Goal: Task Accomplishment & Management: Manage account settings

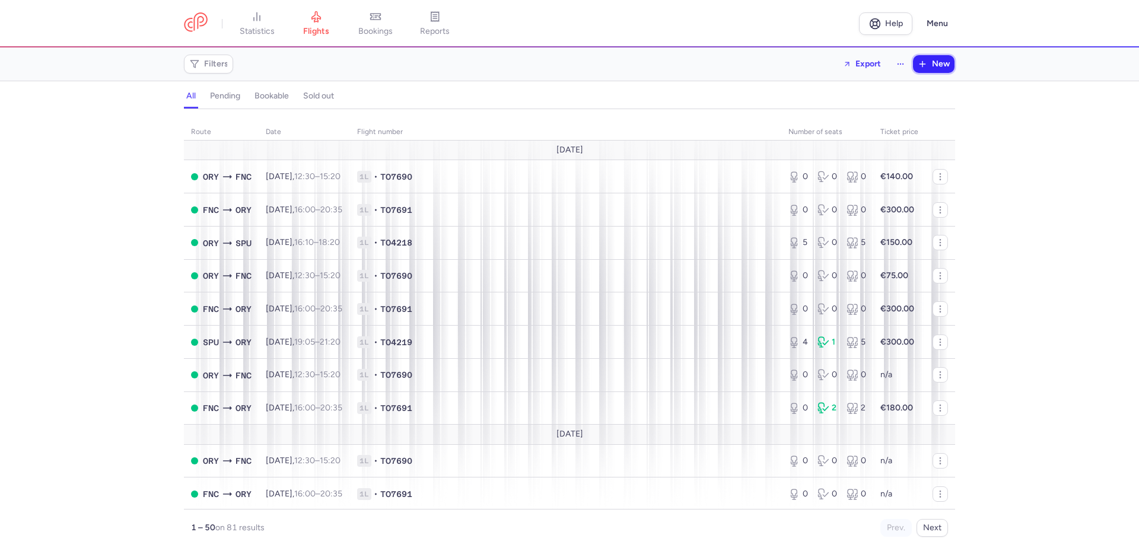
click at [944, 62] on span "New" at bounding box center [941, 63] width 18 height 9
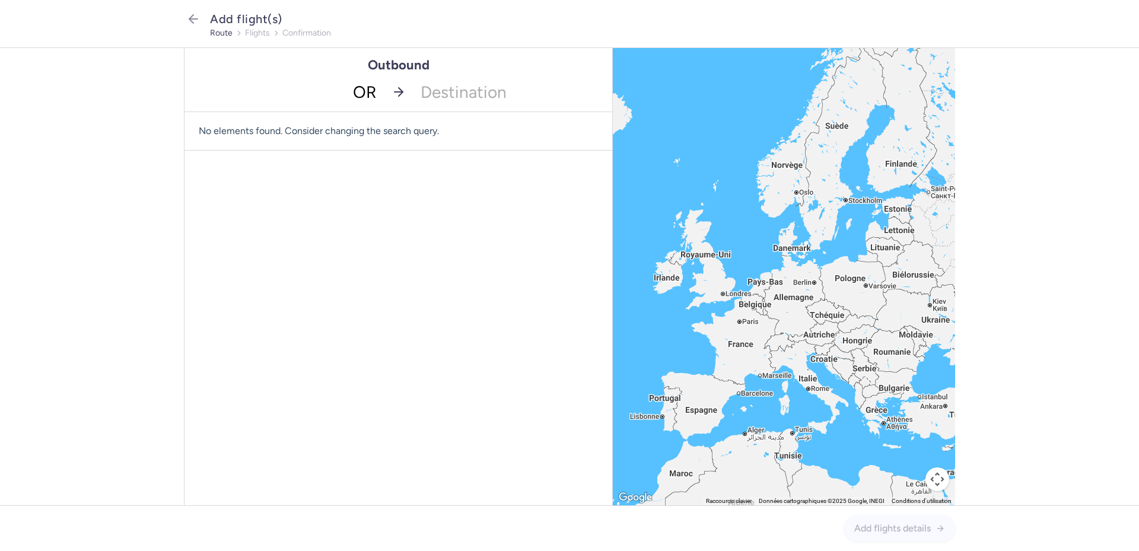
type input "ORY"
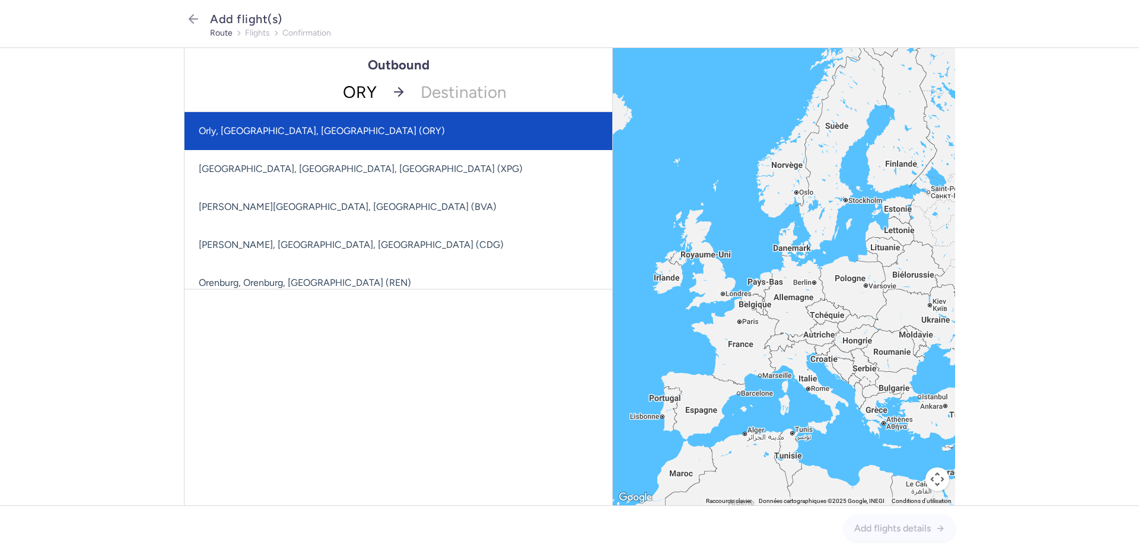
click at [303, 135] on span "Orly, [GEOGRAPHIC_DATA], [GEOGRAPHIC_DATA] (ORY)" at bounding box center [399, 131] width 428 height 38
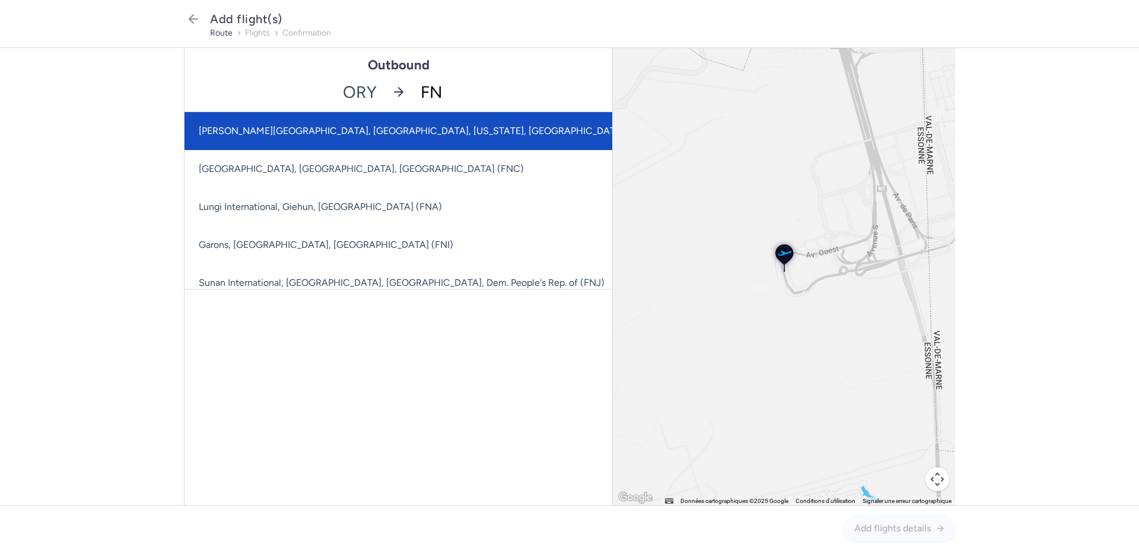
type input "FNC"
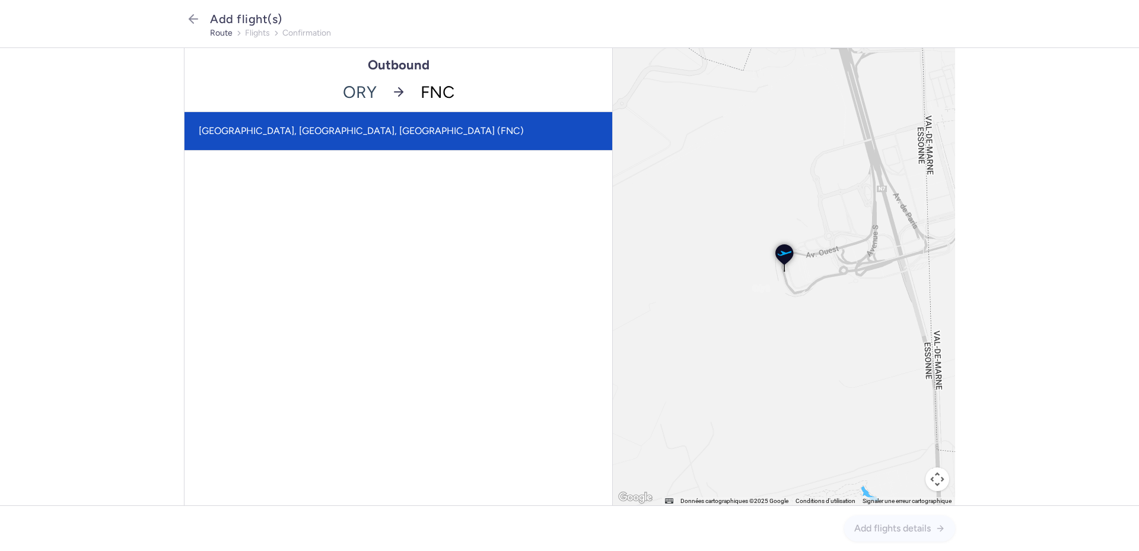
click at [444, 127] on span "[GEOGRAPHIC_DATA], [GEOGRAPHIC_DATA], [GEOGRAPHIC_DATA] (FNC)" at bounding box center [399, 131] width 428 height 38
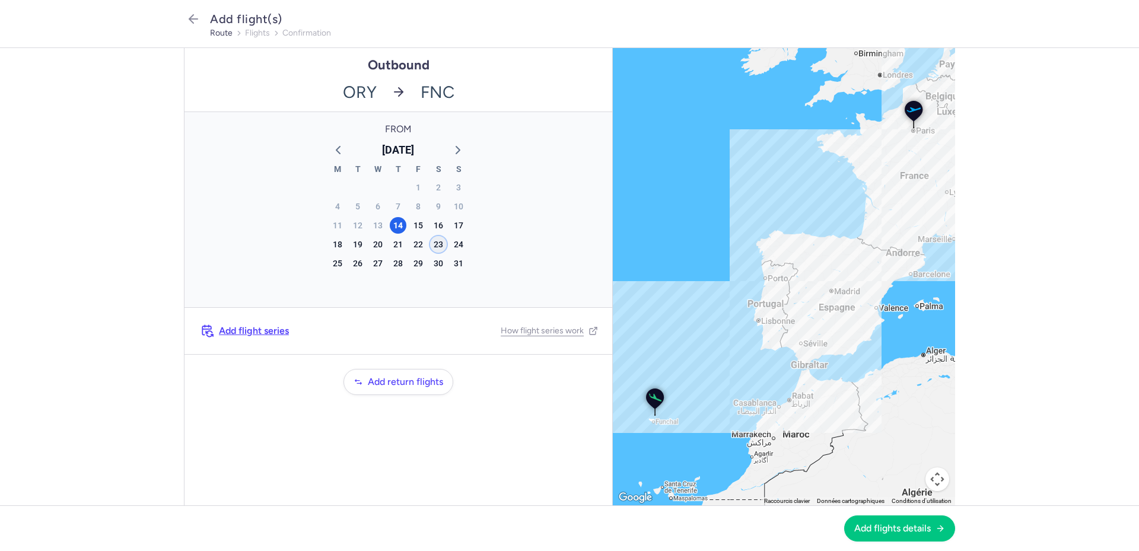
click at [438, 243] on div "23" at bounding box center [438, 244] width 17 height 17
click at [890, 523] on span "Add flights details" at bounding box center [893, 528] width 77 height 11
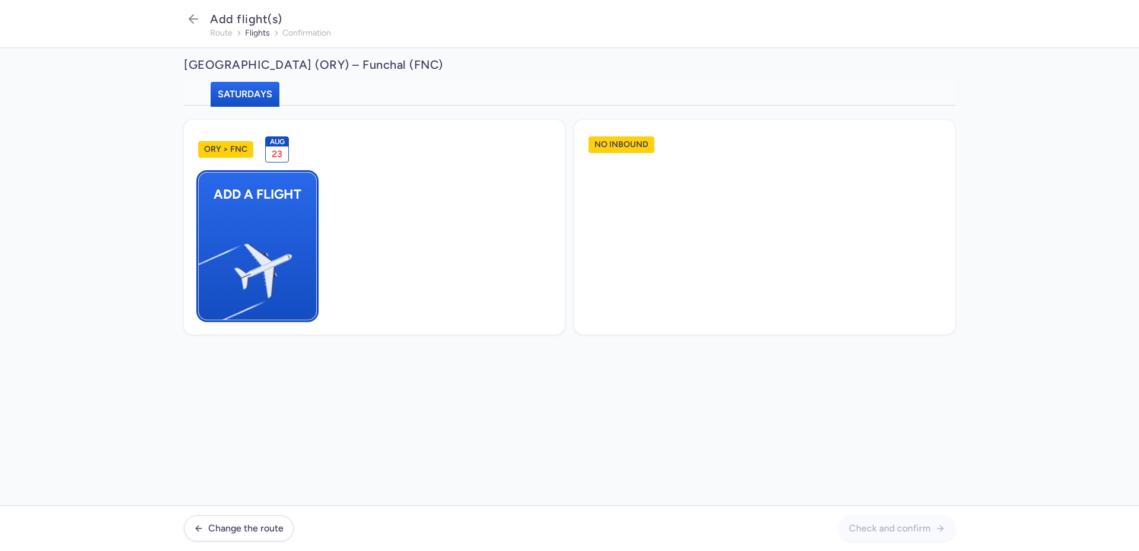
click at [288, 263] on img "button" at bounding box center [204, 266] width 201 height 184
select select "23"
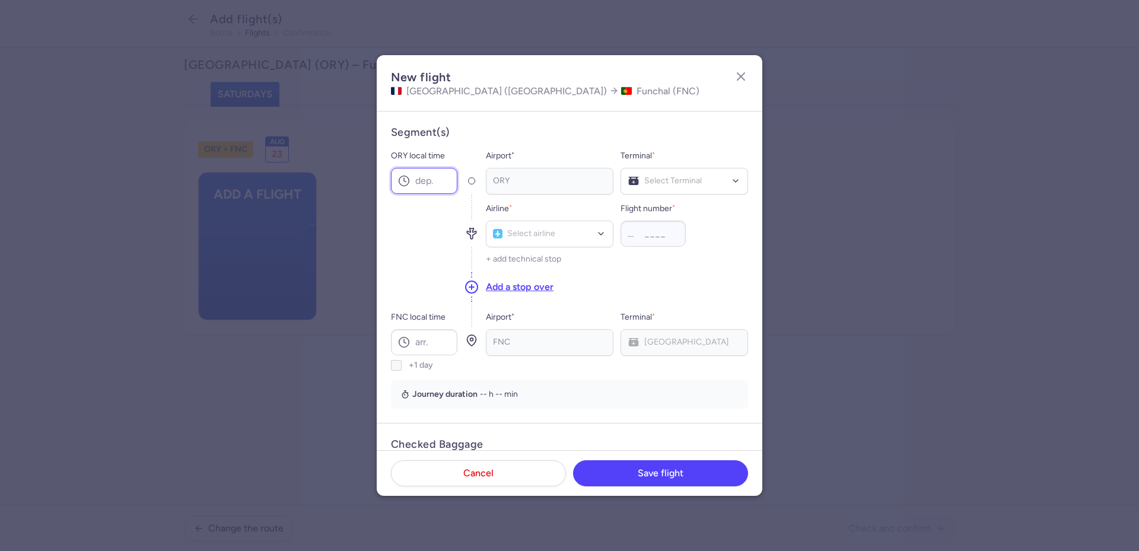
click at [447, 182] on input "ORY local time" at bounding box center [424, 181] width 66 height 26
type input "12:30"
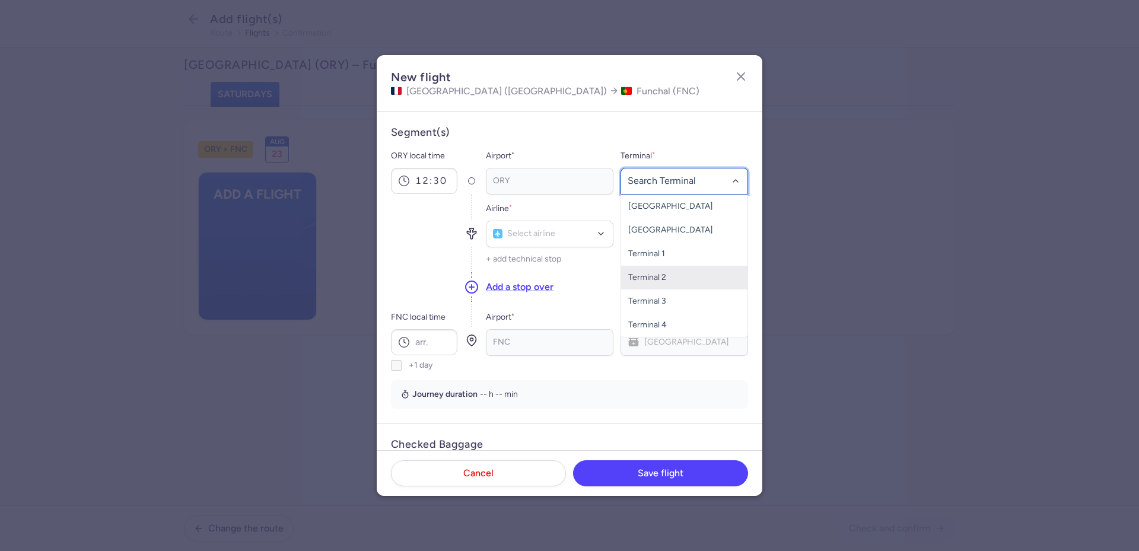
click at [662, 275] on span "Terminal 2" at bounding box center [647, 277] width 38 height 10
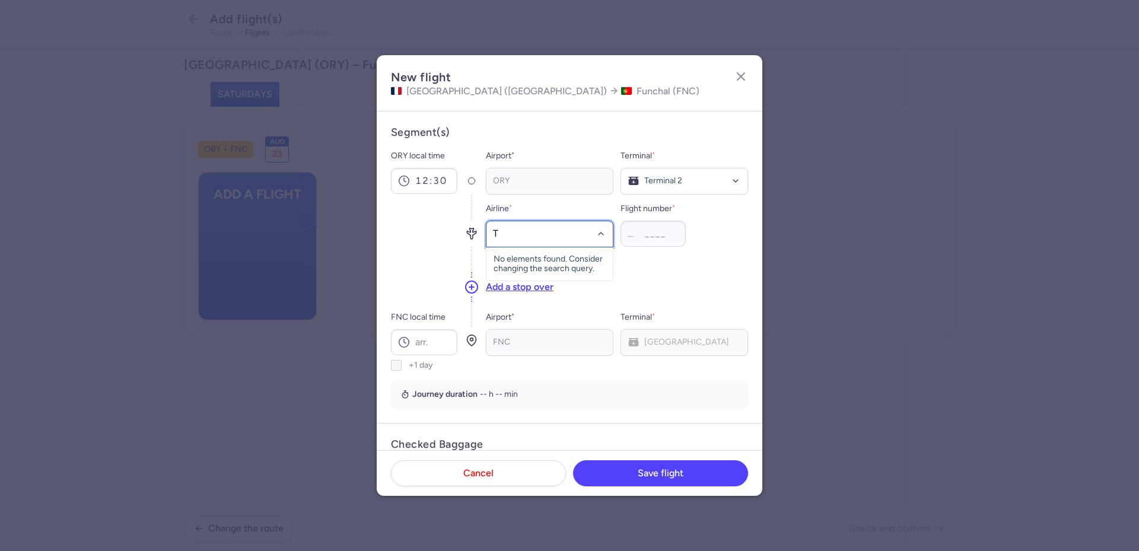
type input "TO"
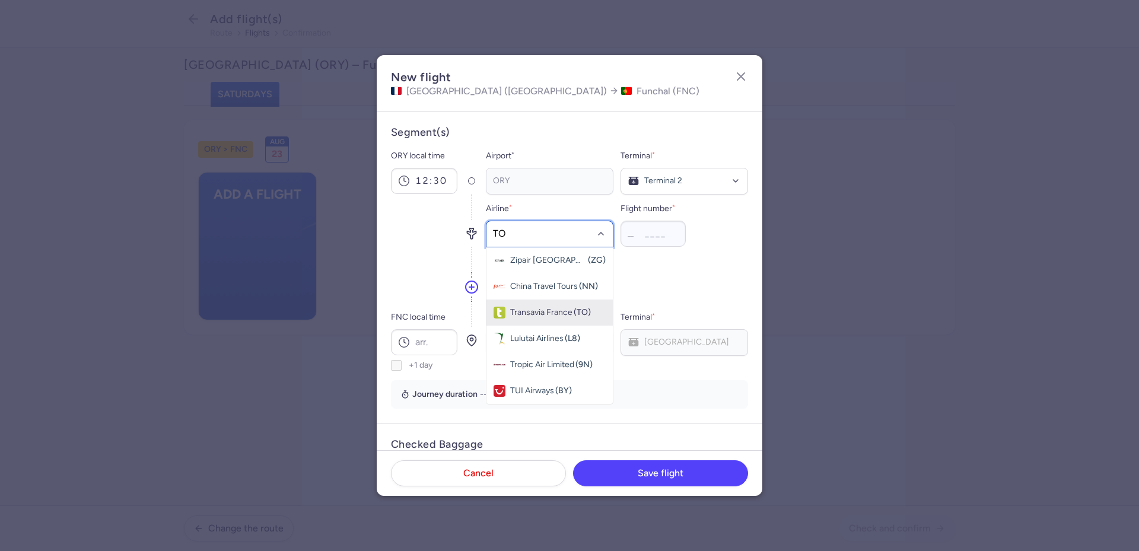
click at [535, 310] on span "Transavia France" at bounding box center [541, 312] width 62 height 9
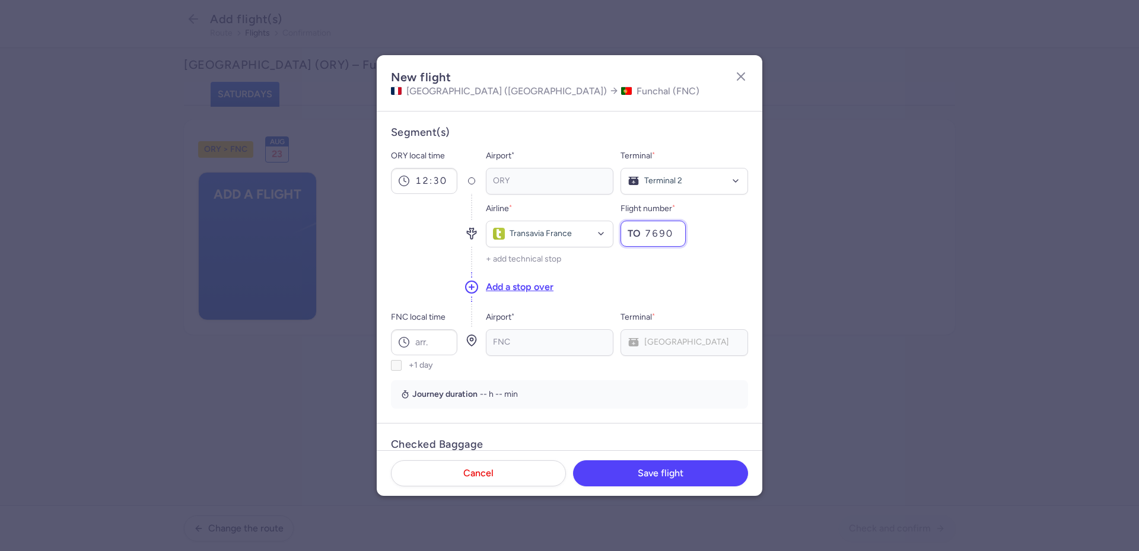
type input "7690"
click at [436, 347] on input "FNC local time" at bounding box center [424, 342] width 66 height 26
type input "15:20"
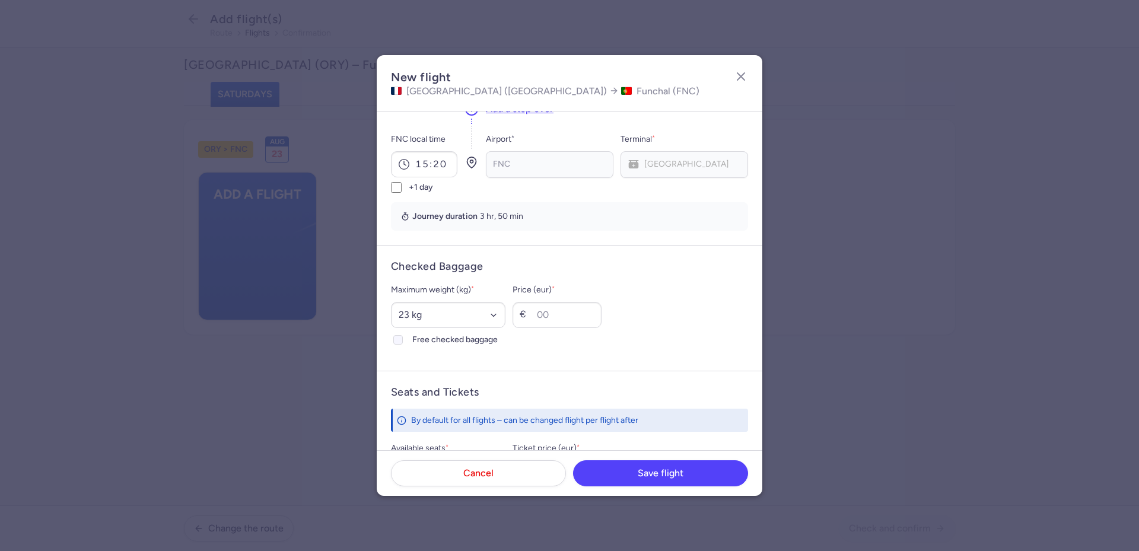
click at [461, 341] on span "Free checked baggage" at bounding box center [458, 340] width 93 height 14
click at [403, 341] on input "Free checked baggage" at bounding box center [397, 339] width 9 height 9
checkbox input "true"
click at [506, 313] on select "Select an option 15 kg 16 kg 17 kg 18 kg 19 kg 20 kg 21 kg 22 kg 23 kg 24 kg 25…" at bounding box center [448, 315] width 115 height 26
select select "20"
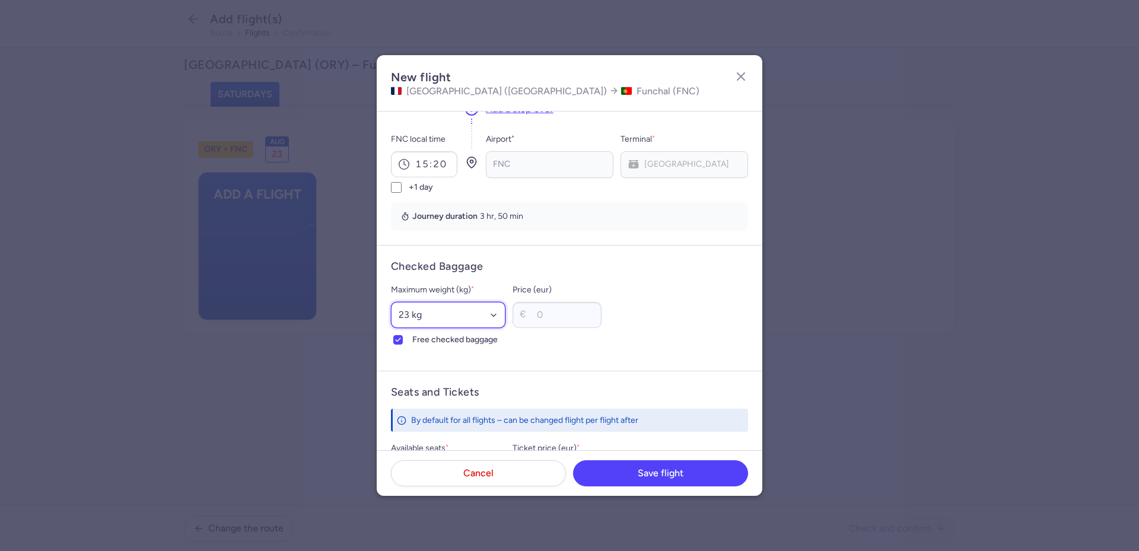
click at [391, 302] on select "Select an option 15 kg 16 kg 17 kg 18 kg 19 kg 20 kg 21 kg 22 kg 23 kg 24 kg 25…" at bounding box center [448, 315] width 115 height 26
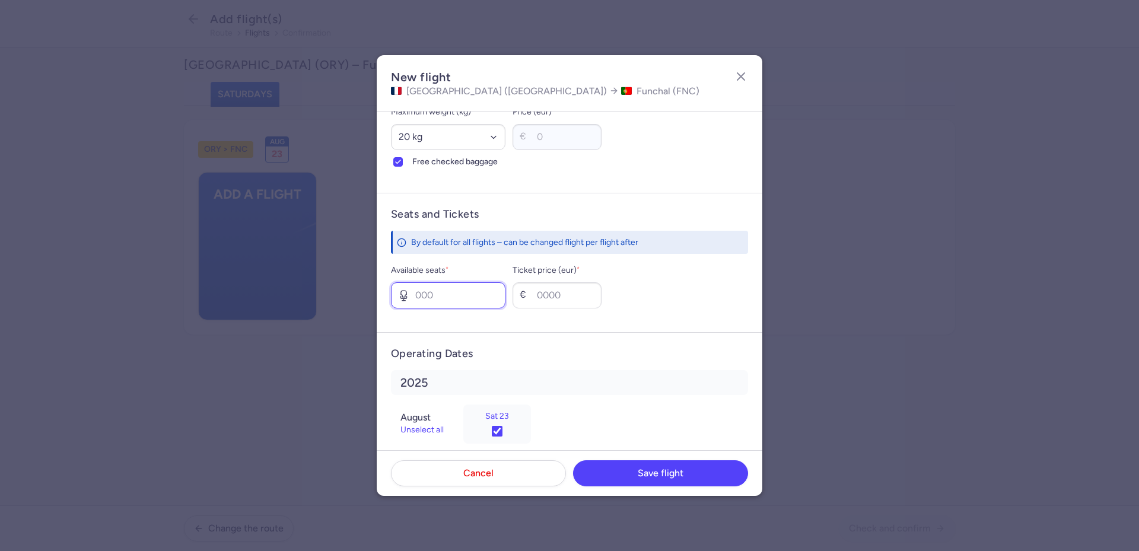
click at [483, 303] on input "Available seats *" at bounding box center [448, 295] width 115 height 26
type input "2"
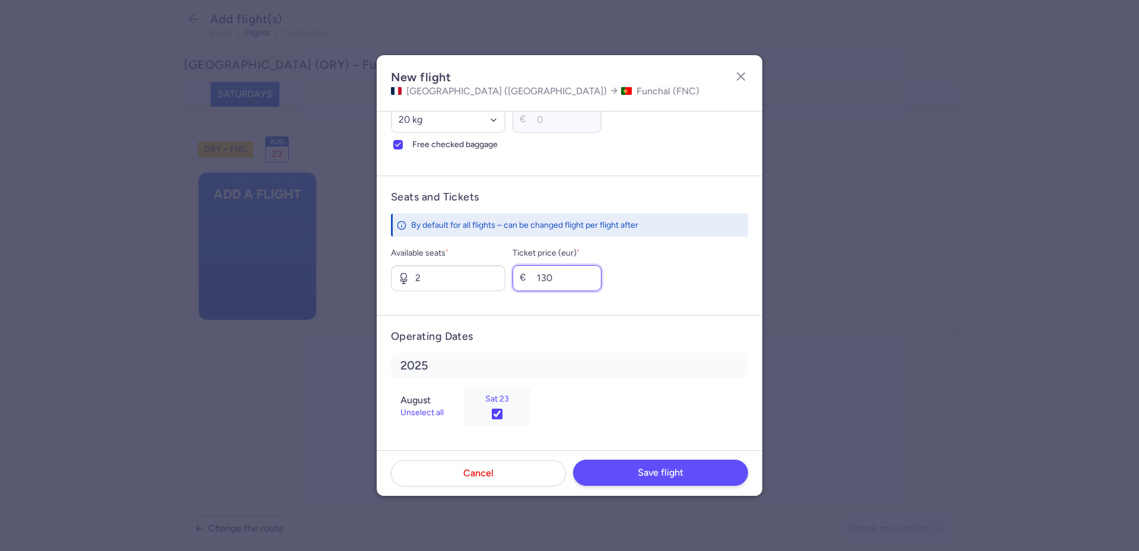
type input "130"
click at [669, 472] on span "Save flight" at bounding box center [661, 473] width 46 height 11
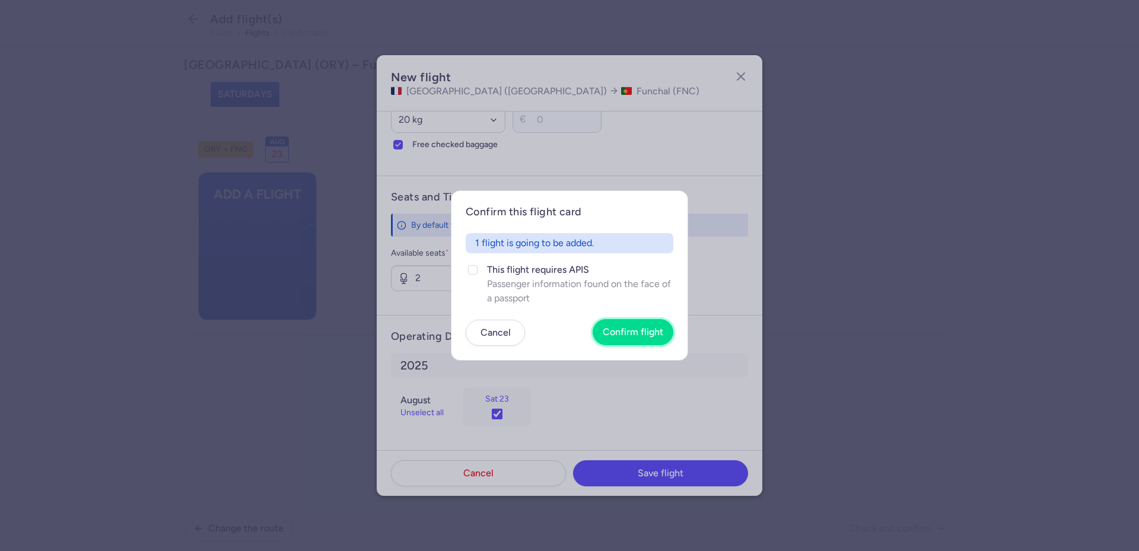
click at [637, 344] on button "Confirm flight" at bounding box center [633, 332] width 81 height 26
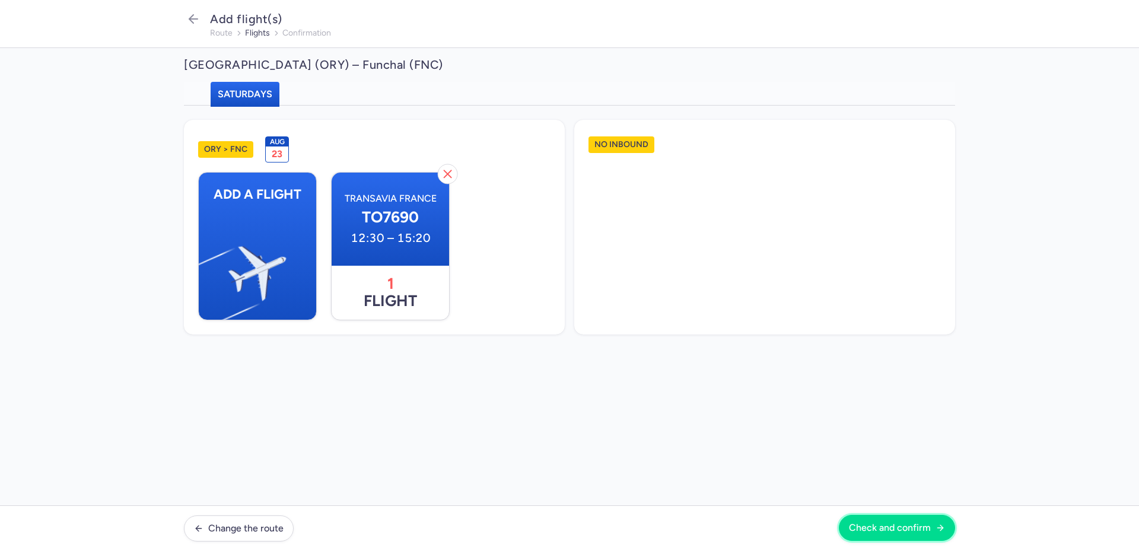
click at [891, 529] on span "Check and confirm" at bounding box center [890, 528] width 82 height 11
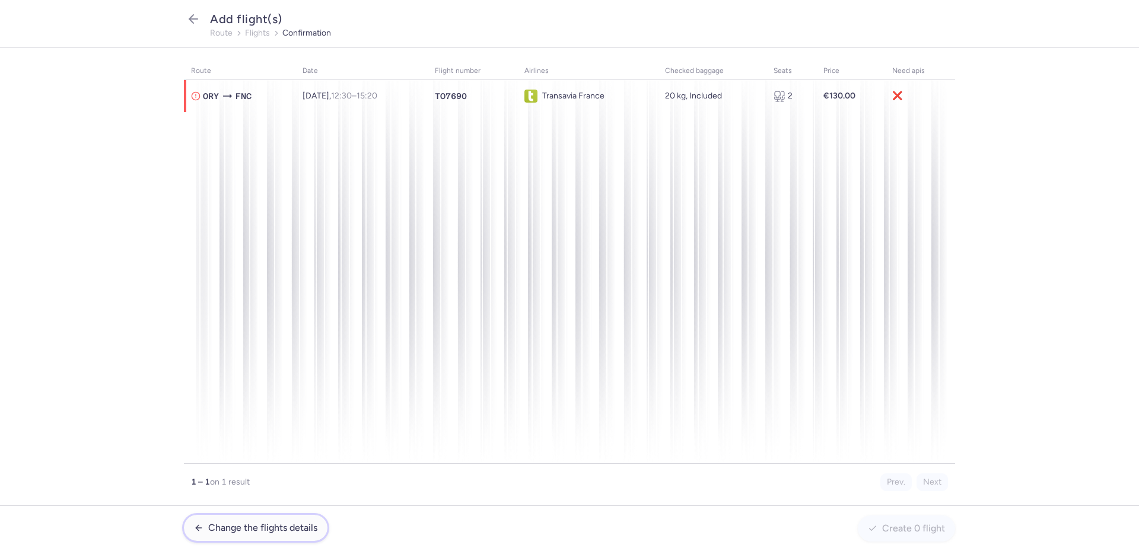
click at [245, 528] on span "Change the flights details" at bounding box center [262, 528] width 109 height 11
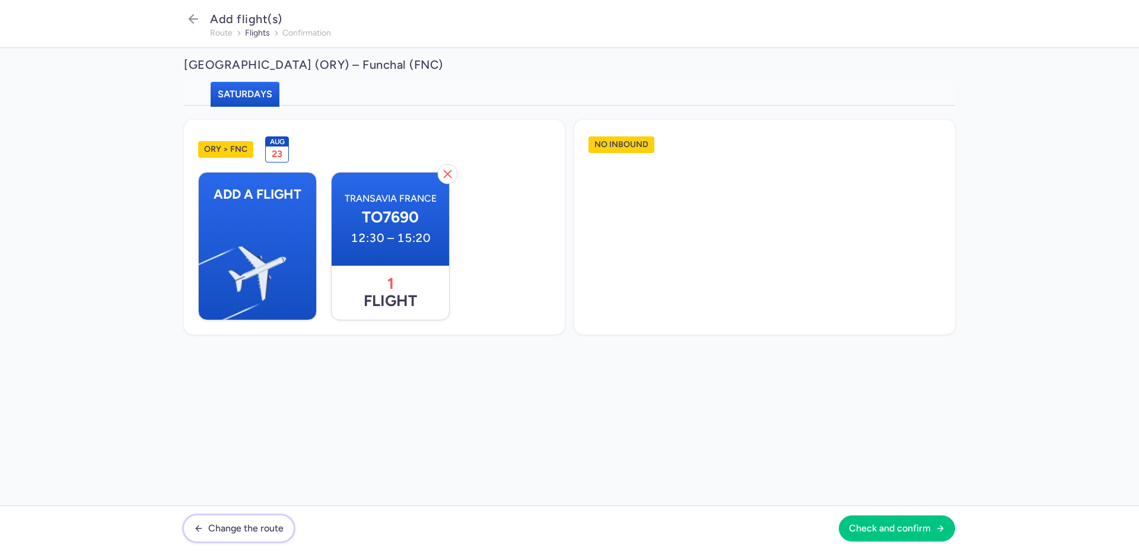
click at [245, 528] on span "Change the route" at bounding box center [245, 528] width 75 height 11
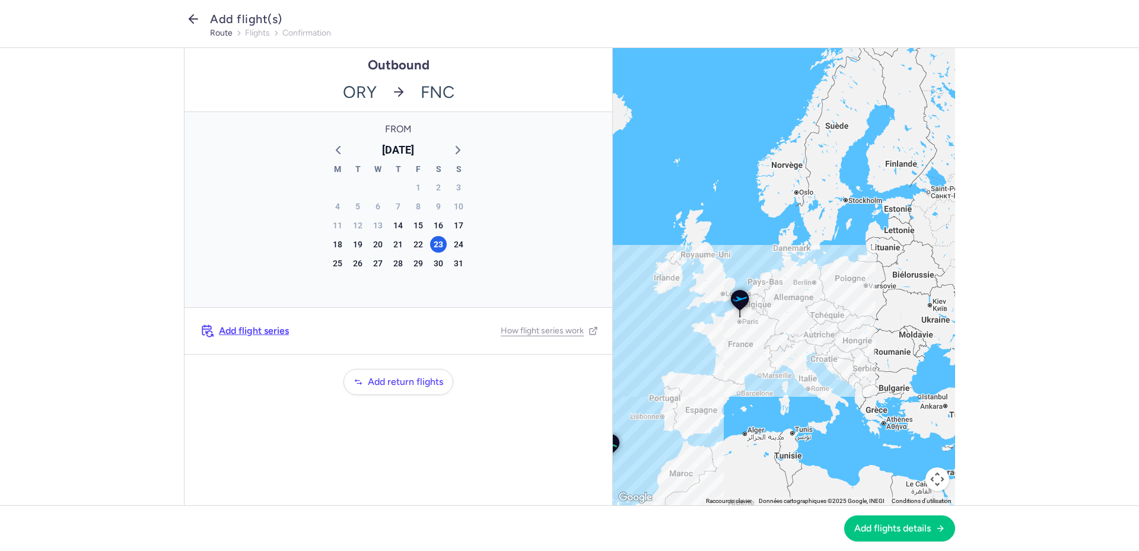
click at [197, 22] on icon "button" at bounding box center [193, 19] width 14 height 14
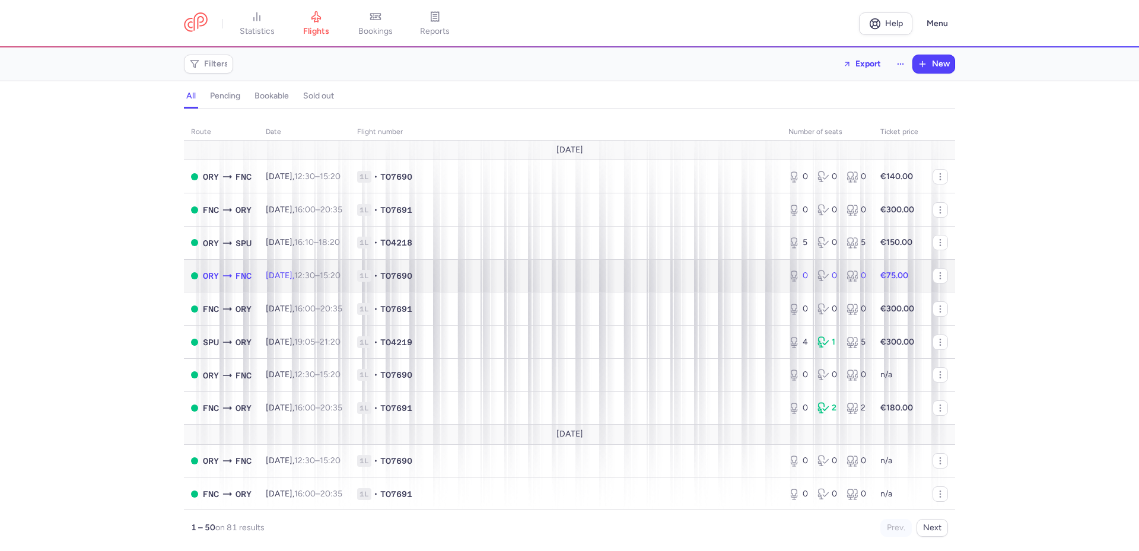
click at [310, 280] on span "[DATE] 12:30 – 15:20 +0" at bounding box center [303, 276] width 75 height 10
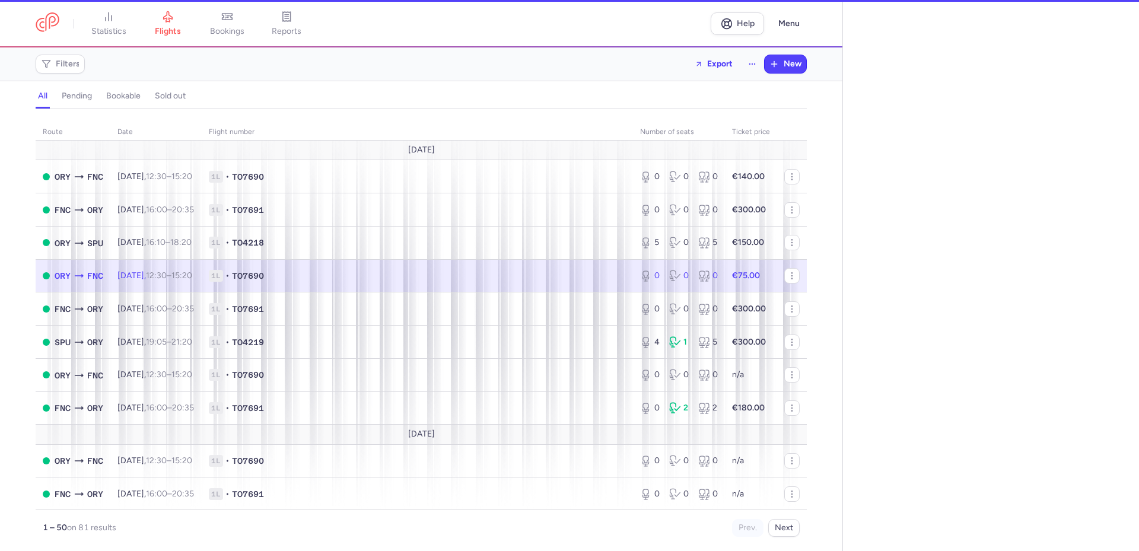
select select "days"
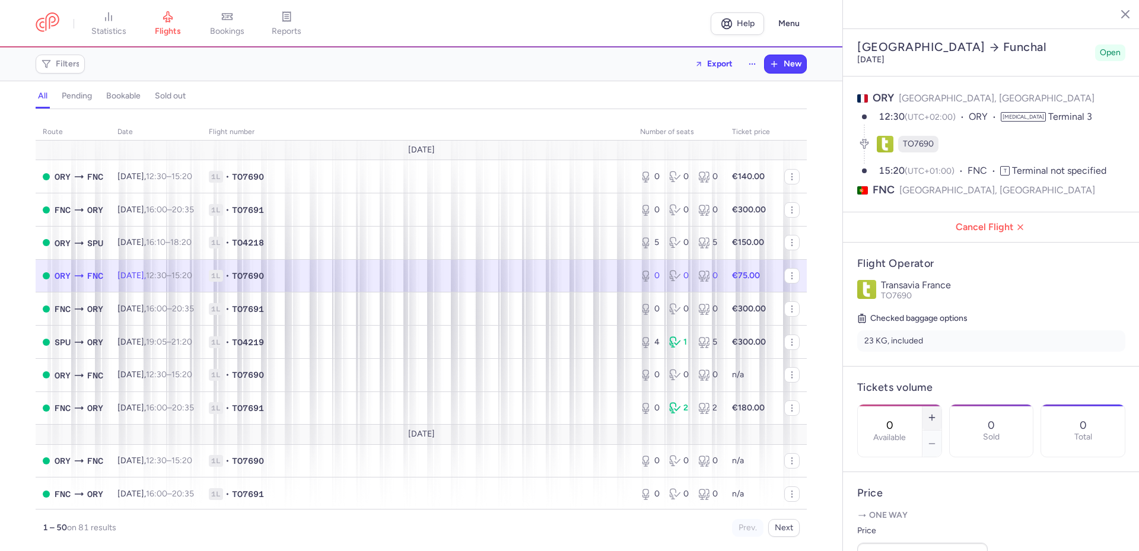
click at [935, 418] on line "button" at bounding box center [931, 418] width 5 height 0
type input "2"
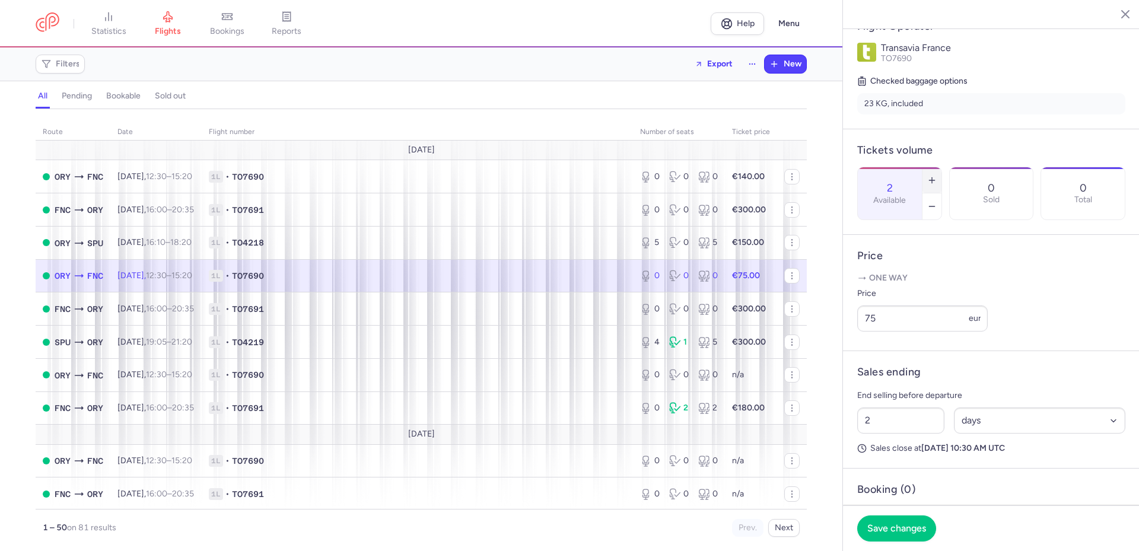
scroll to position [297, 0]
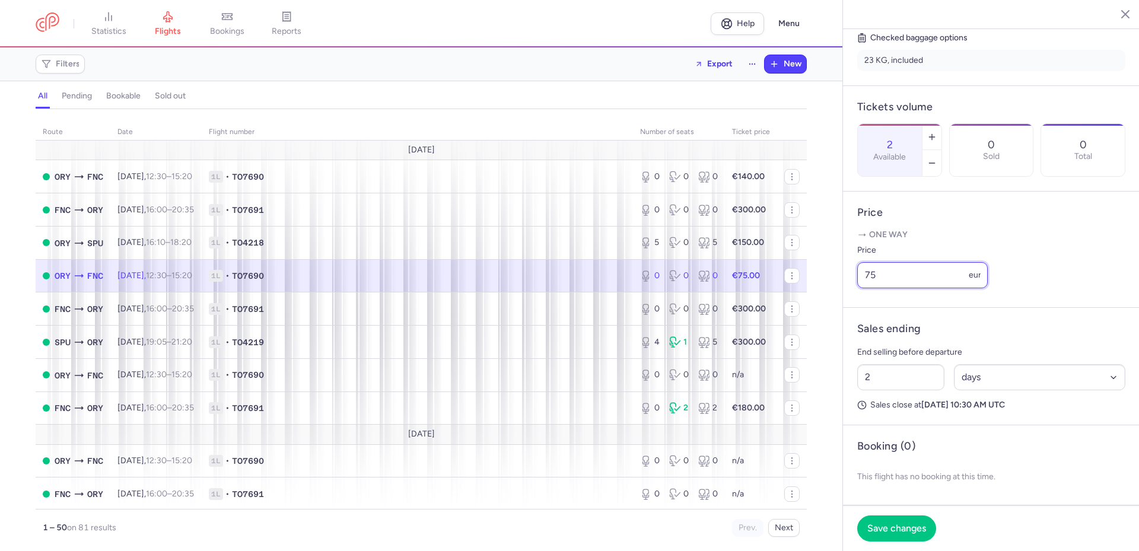
click at [941, 288] on input "75" at bounding box center [923, 275] width 131 height 26
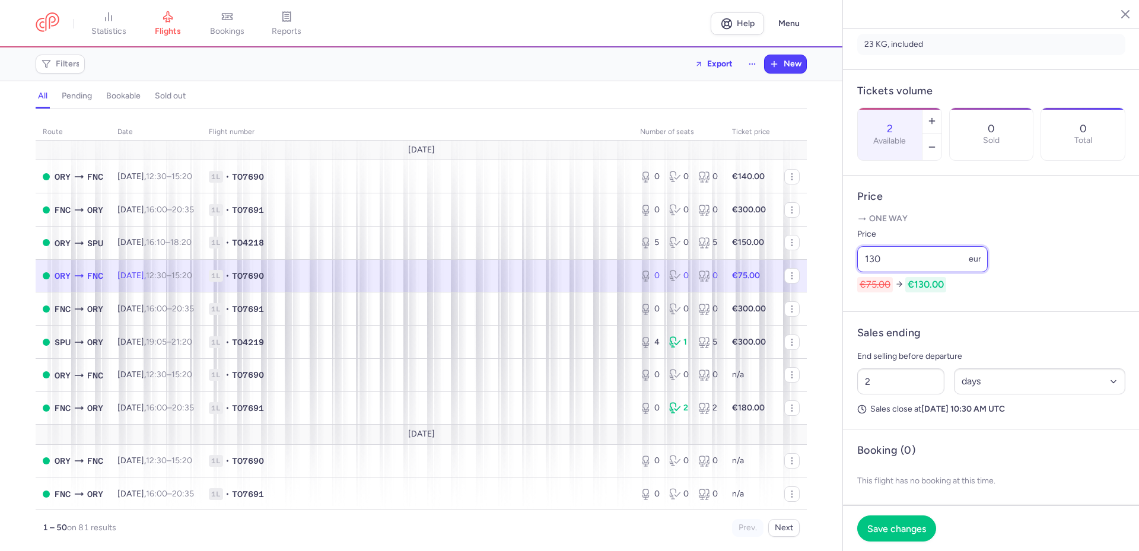
scroll to position [332, 0]
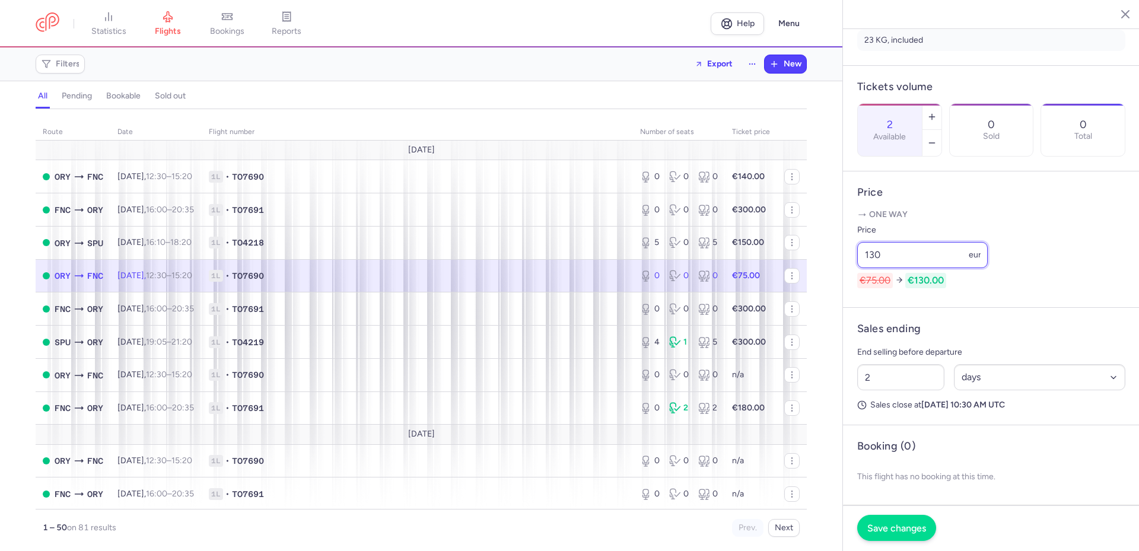
type input "130"
click at [910, 534] on button "Save changes" at bounding box center [897, 528] width 79 height 26
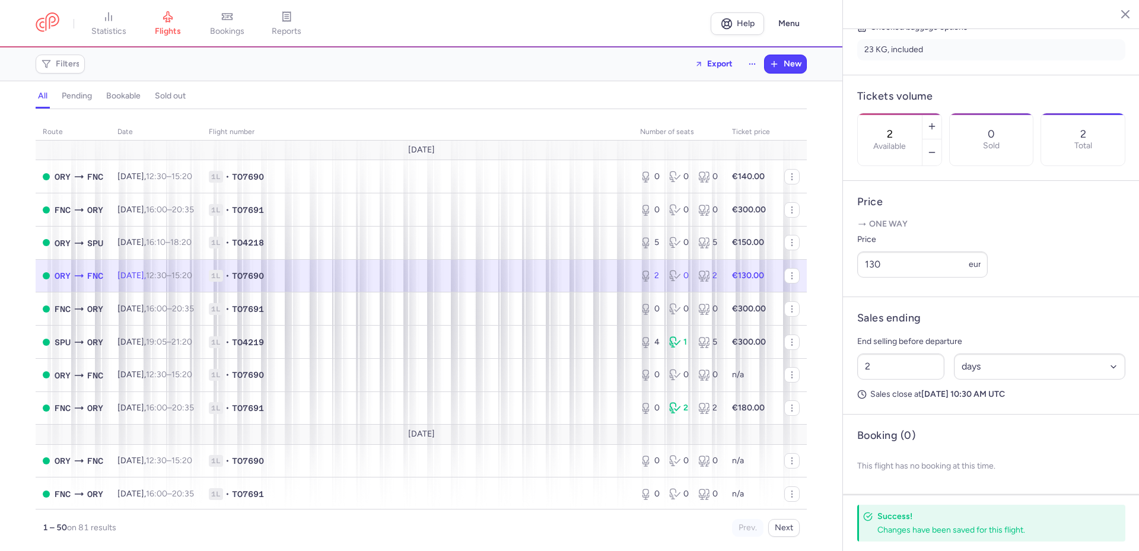
scroll to position [323, 0]
click at [309, 344] on span "1L • TO4219" at bounding box center [417, 342] width 417 height 12
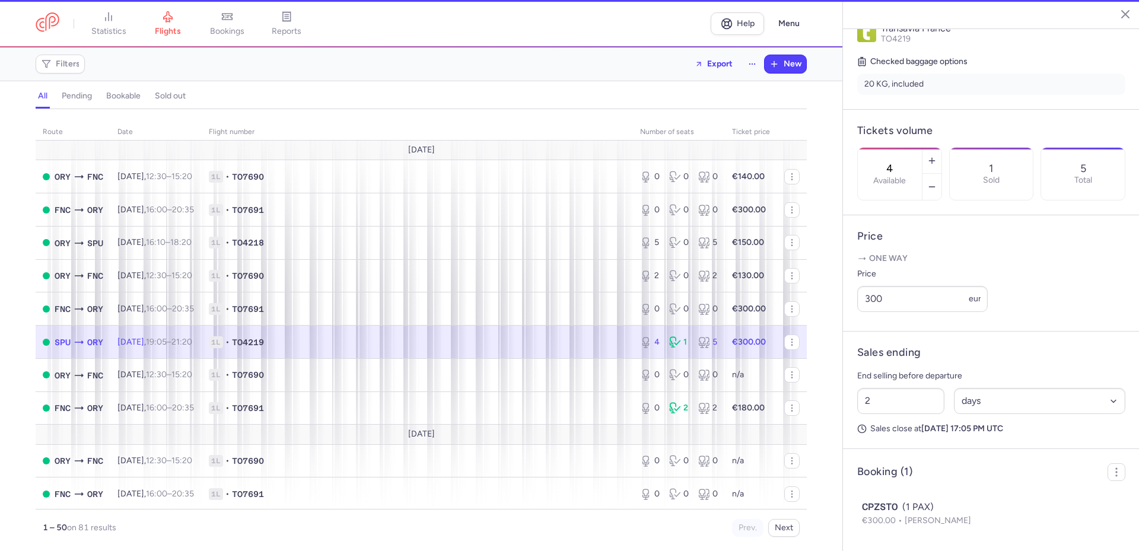
scroll to position [298, 0]
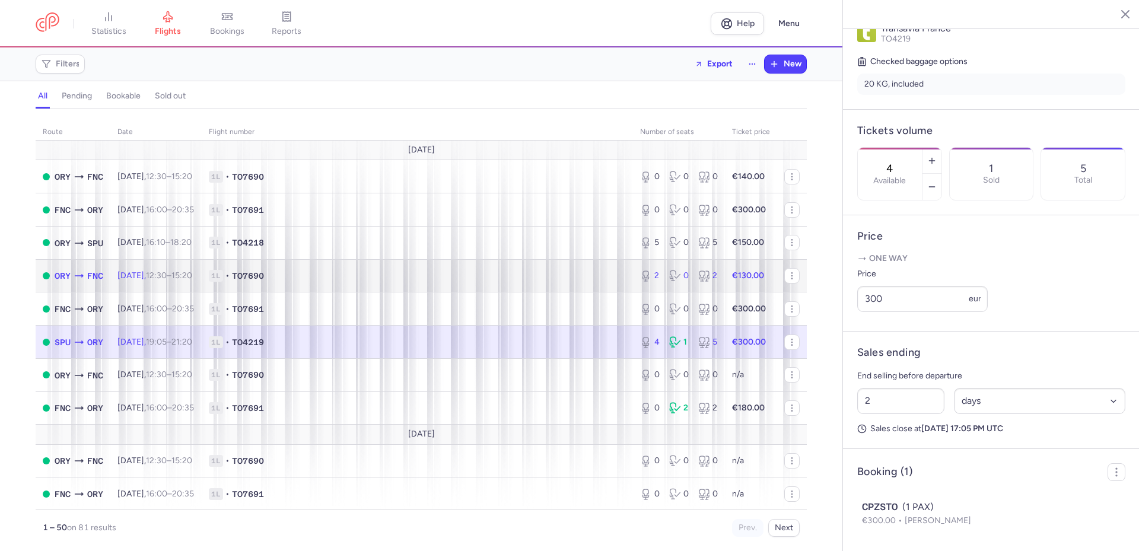
click at [560, 271] on span "1L • TO7690" at bounding box center [417, 276] width 417 height 12
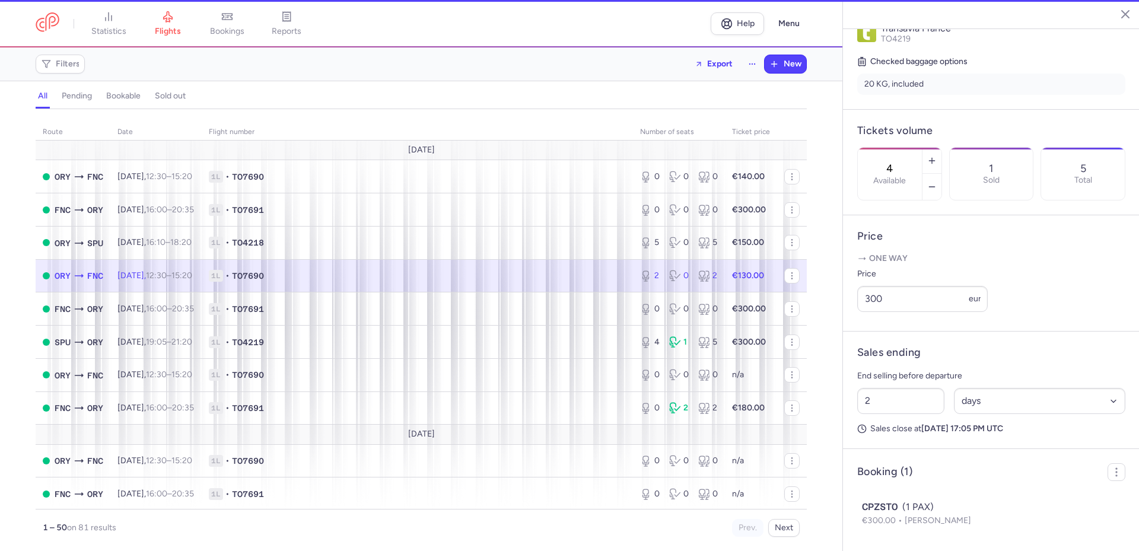
type input "2"
